Goal: Transaction & Acquisition: Register for event/course

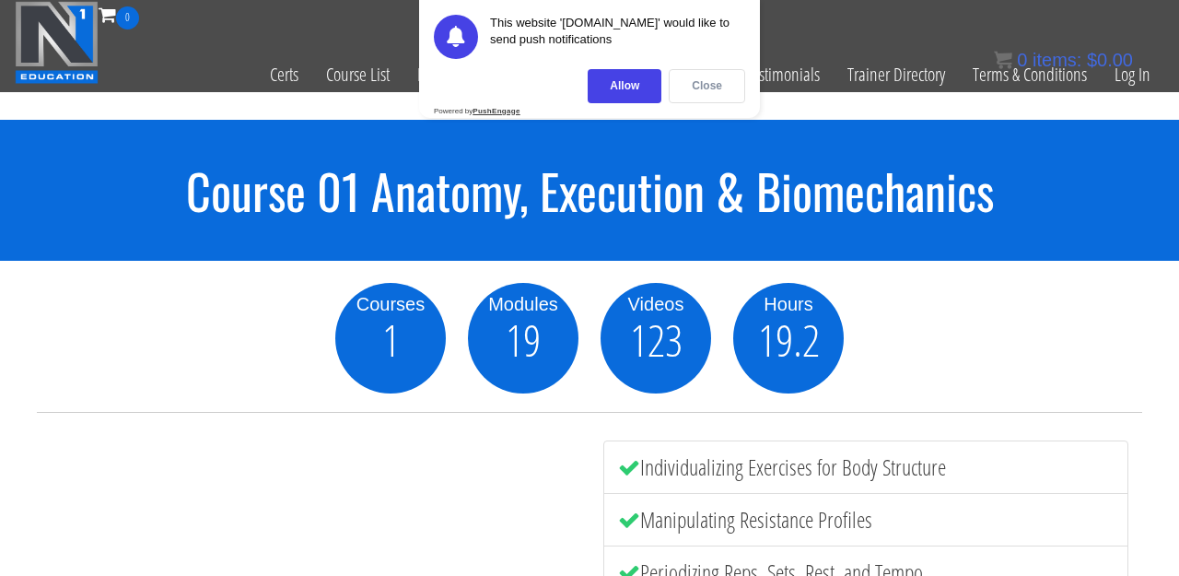
click at [700, 87] on div "Close" at bounding box center [707, 86] width 76 height 34
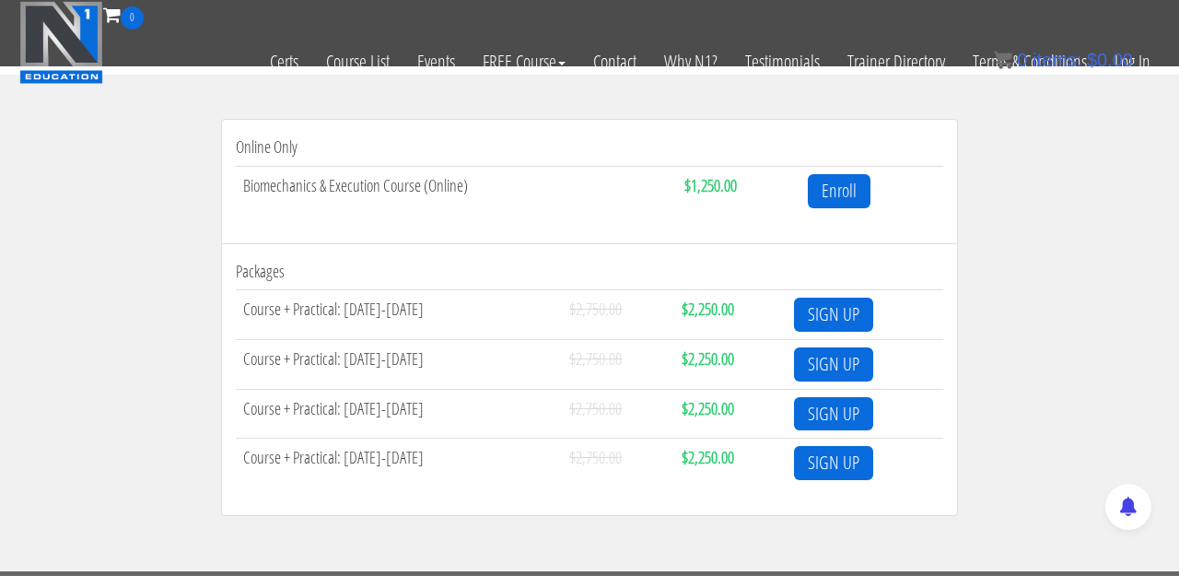
scroll to position [616, 0]
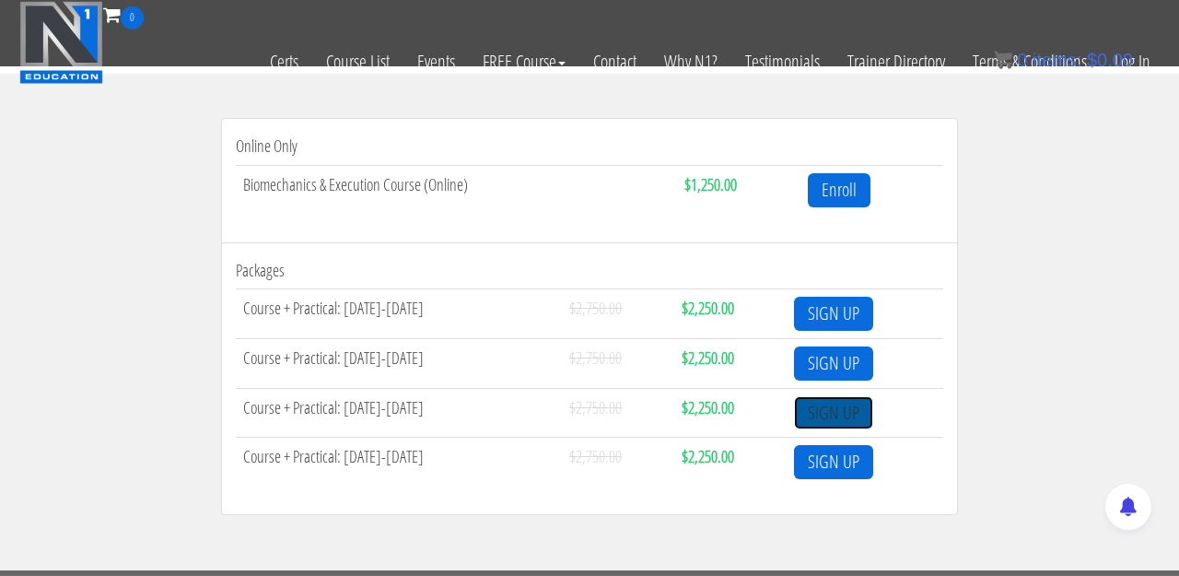
click at [849, 407] on link "SIGN UP" at bounding box center [833, 413] width 79 height 34
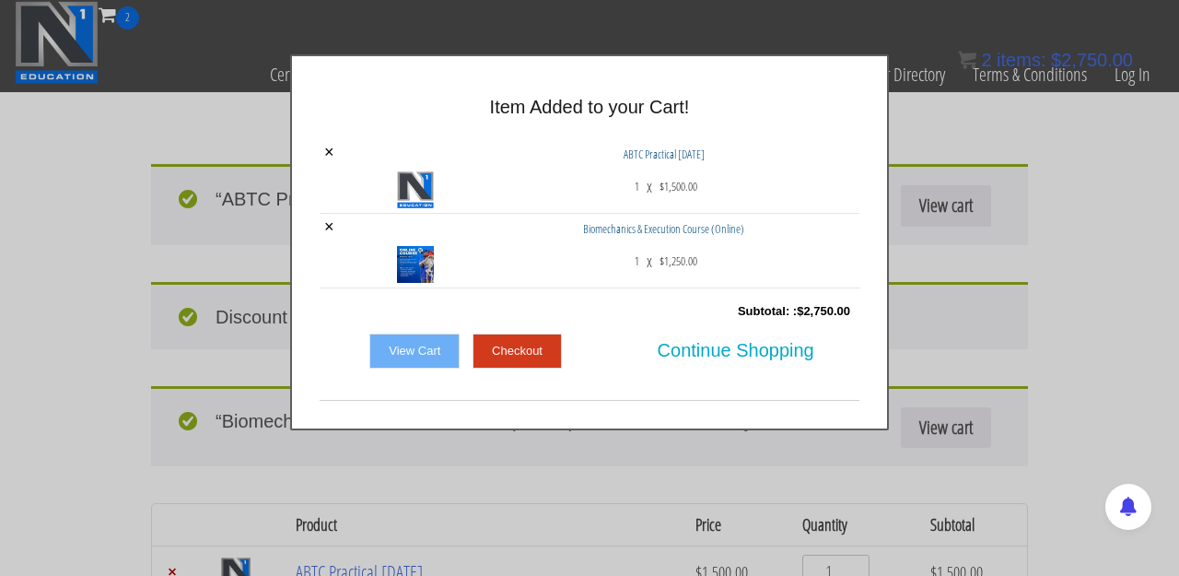
click at [508, 365] on link "Checkout" at bounding box center [517, 351] width 89 height 35
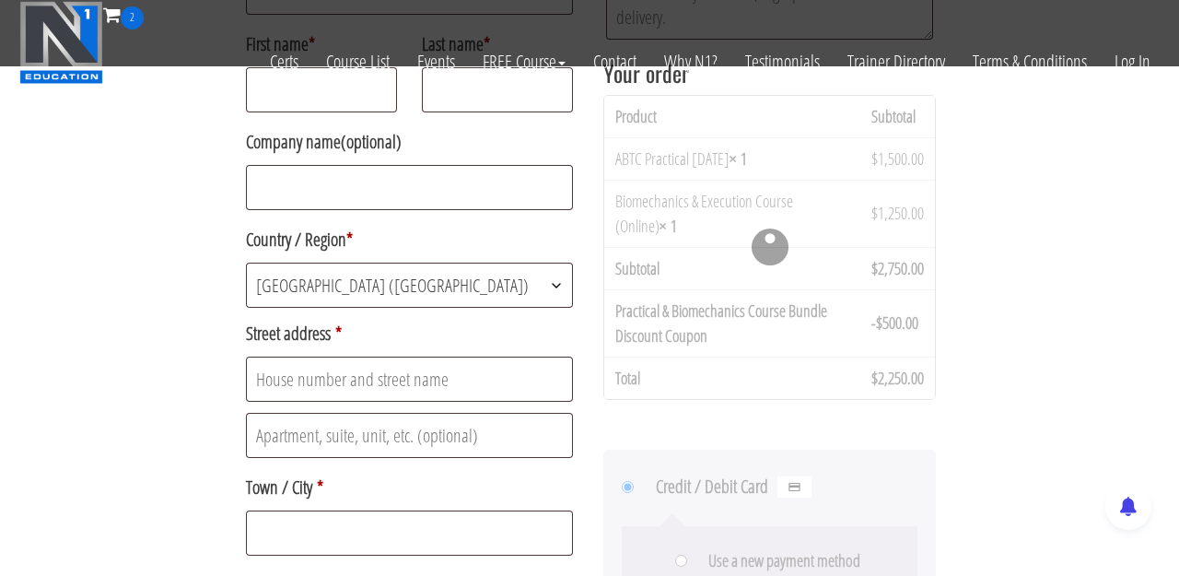
scroll to position [388, 0]
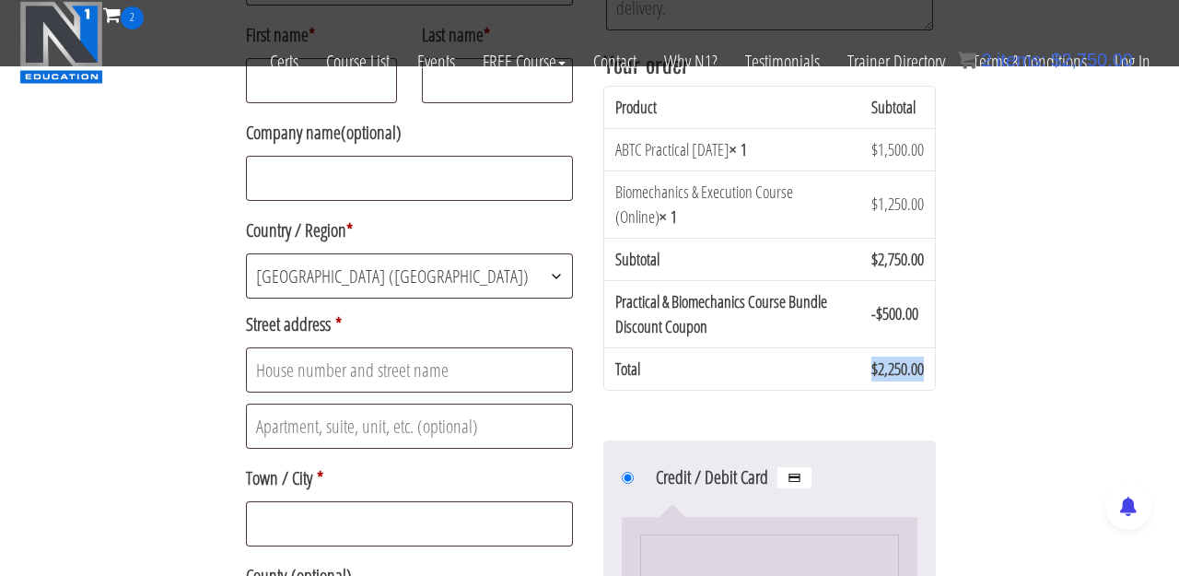
drag, startPoint x: 922, startPoint y: 366, endPoint x: 872, endPoint y: 371, distance: 51.0
click at [872, 371] on bdi "$ 2,250.00" at bounding box center [898, 368] width 53 height 22
copy bdi "$ 2,250.00"
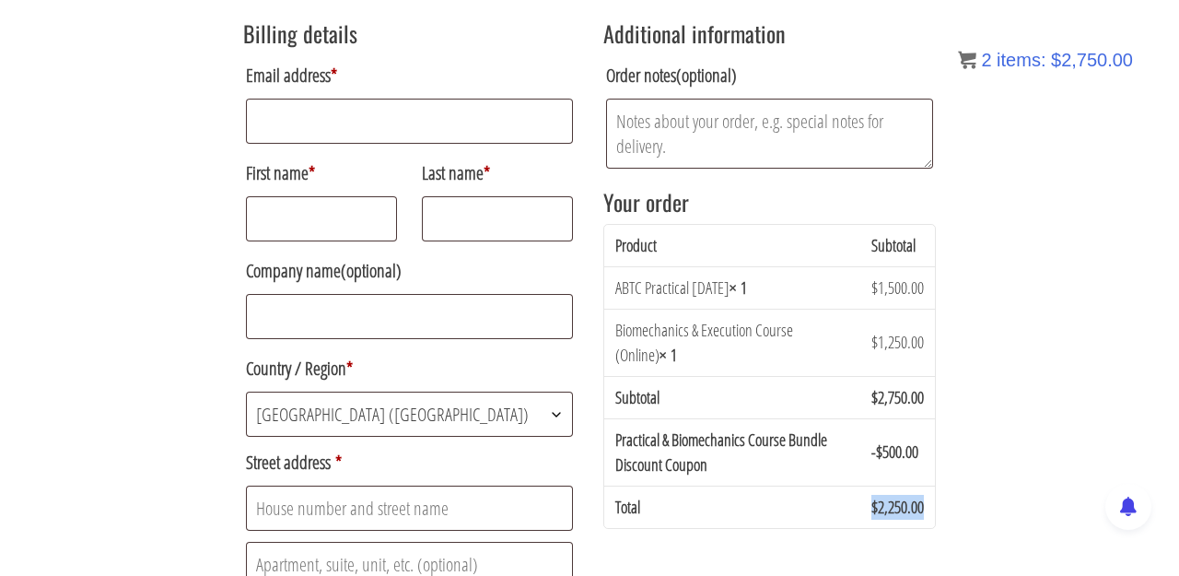
scroll to position [0, 0]
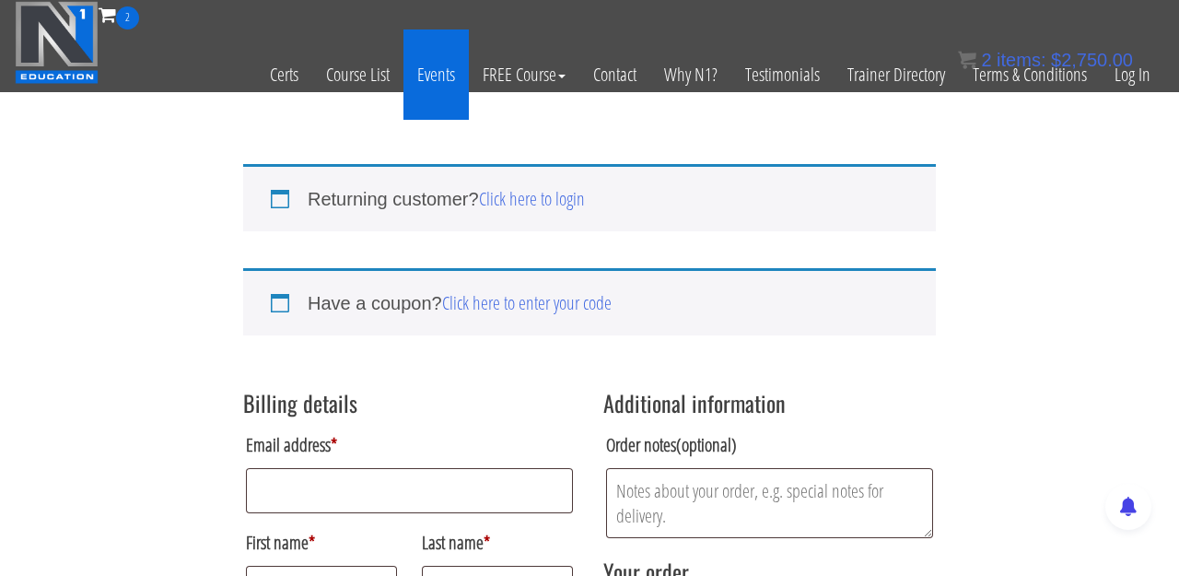
click at [421, 79] on link "Events" at bounding box center [436, 74] width 65 height 90
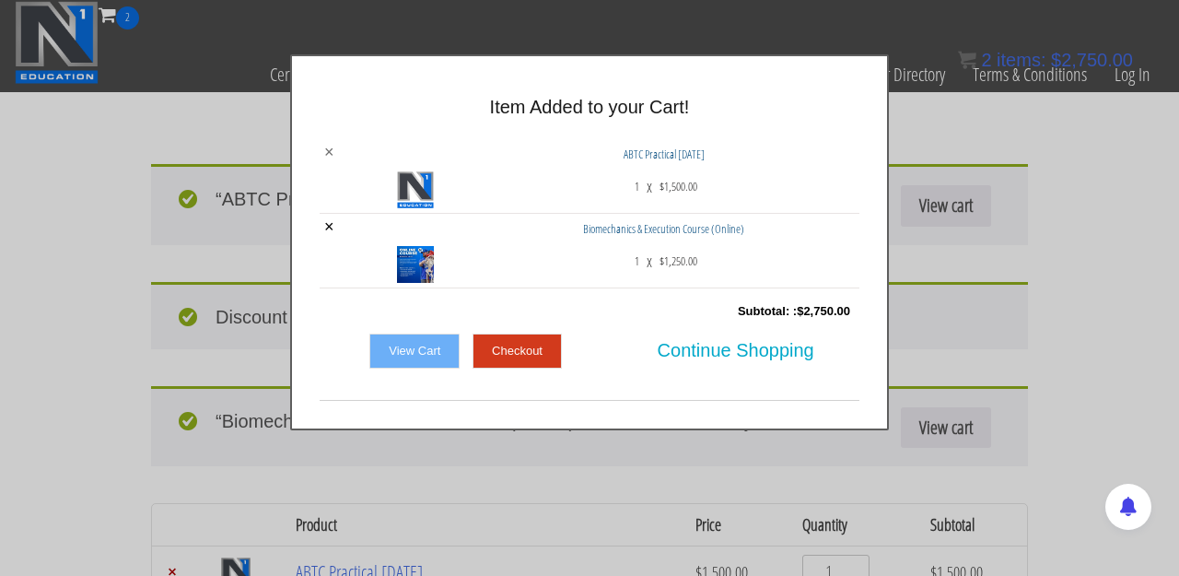
click at [331, 152] on link "×" at bounding box center [329, 152] width 10 height 17
